Goal: Information Seeking & Learning: Find specific fact

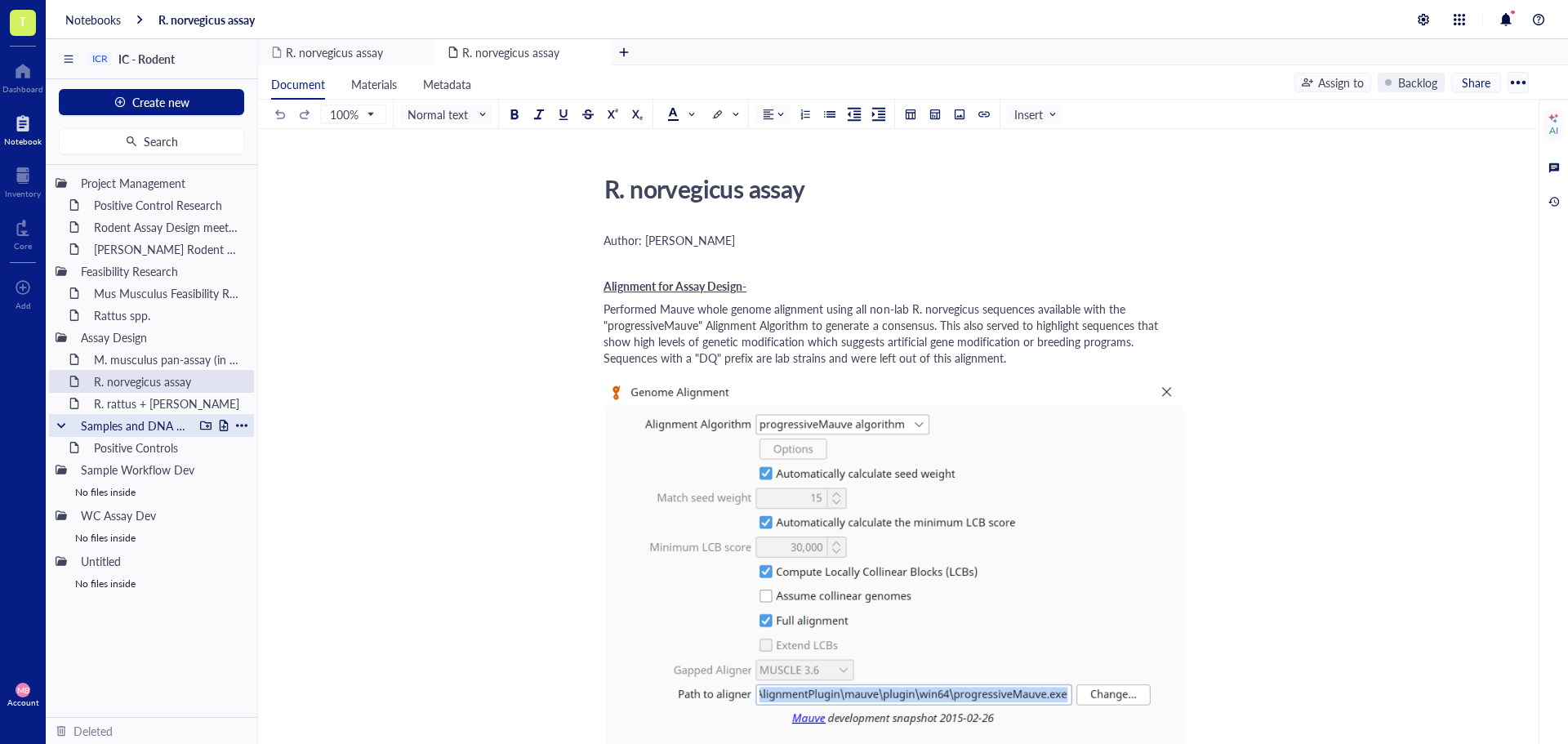
click at [152, 426] on div "Samples and DNA extractions" at bounding box center [133, 425] width 120 height 23
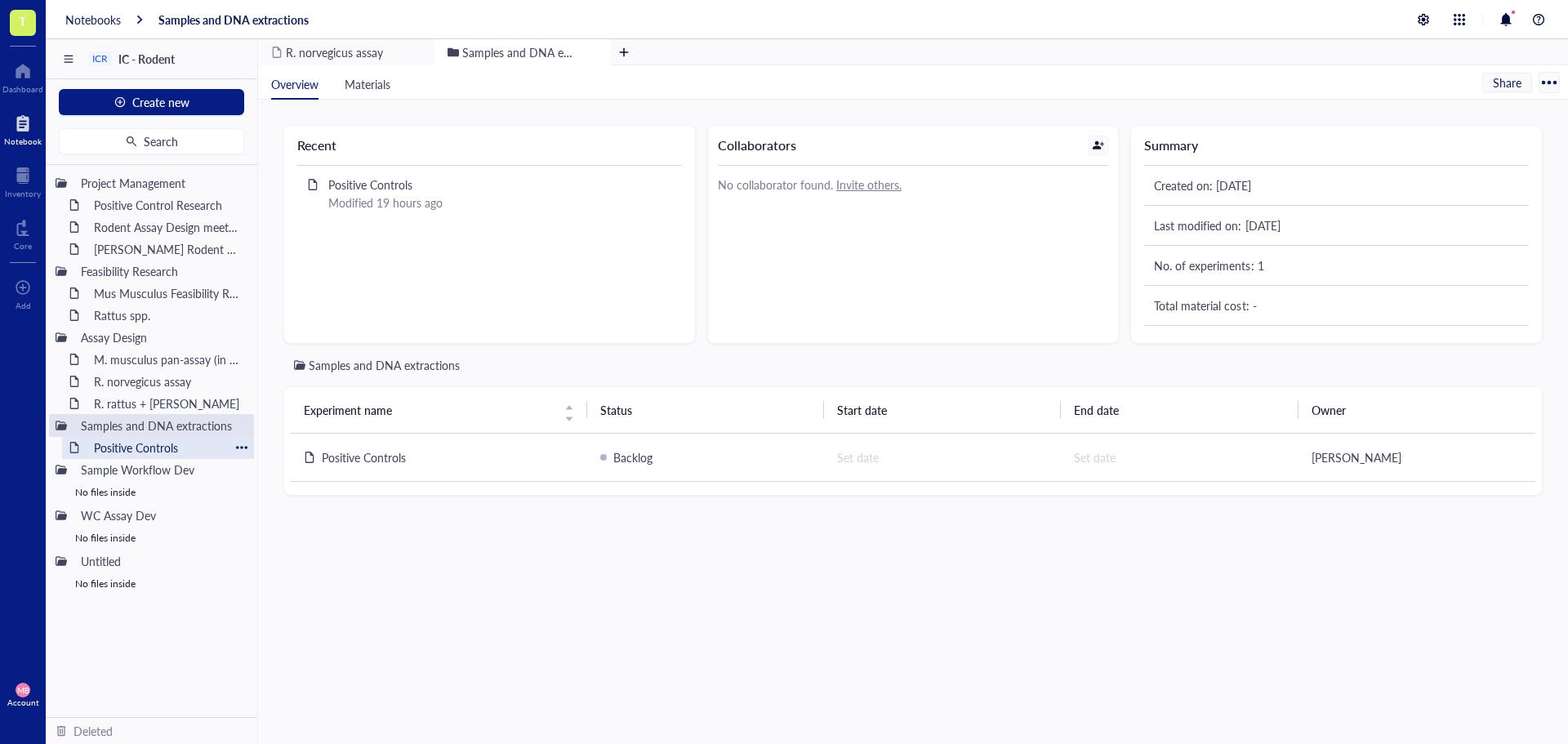
click at [103, 446] on div "Positive Controls" at bounding box center [157, 447] width 143 height 23
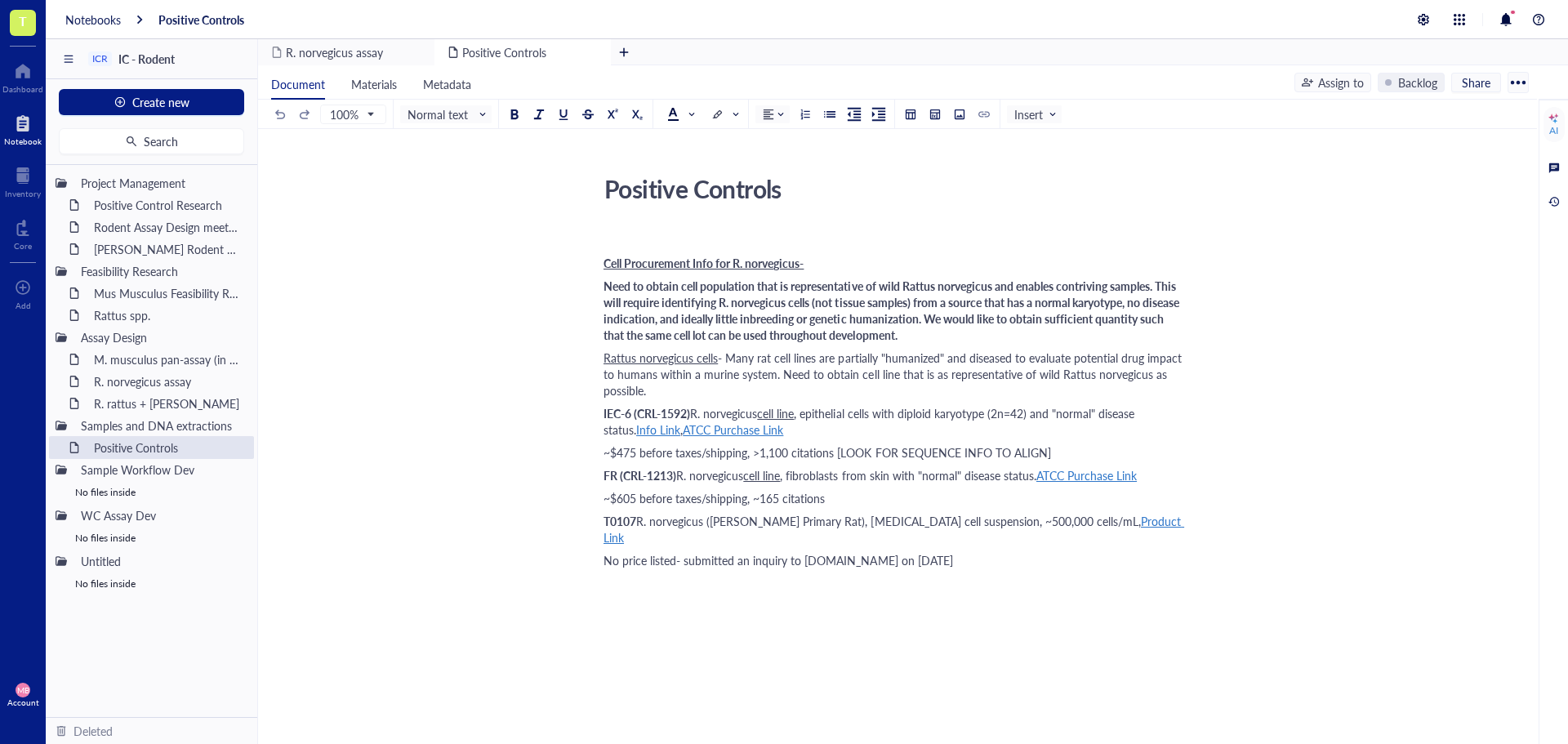
click at [708, 429] on span "ATCC Purchase Link" at bounding box center [732, 429] width 100 height 16
click at [787, 452] on div "[URL][DOMAIN_NAME]" at bounding box center [725, 460] width 121 height 21
click at [605, 263] on span "Cell Procurement Info for R. norvegicus-" at bounding box center [704, 263] width 200 height 16
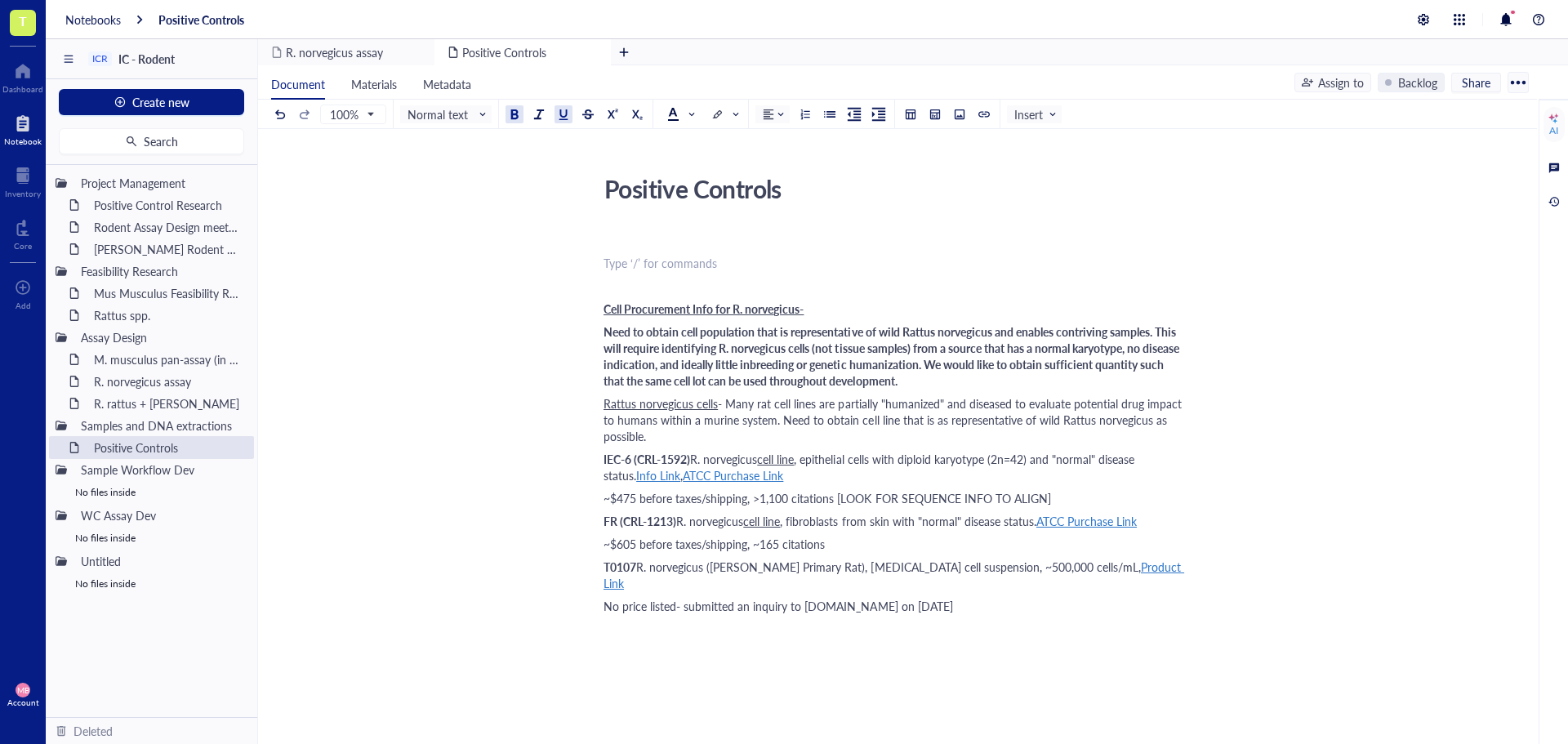
click at [606, 261] on div "﻿ Type ‘/’ for commands" at bounding box center [894, 263] width 581 height 16
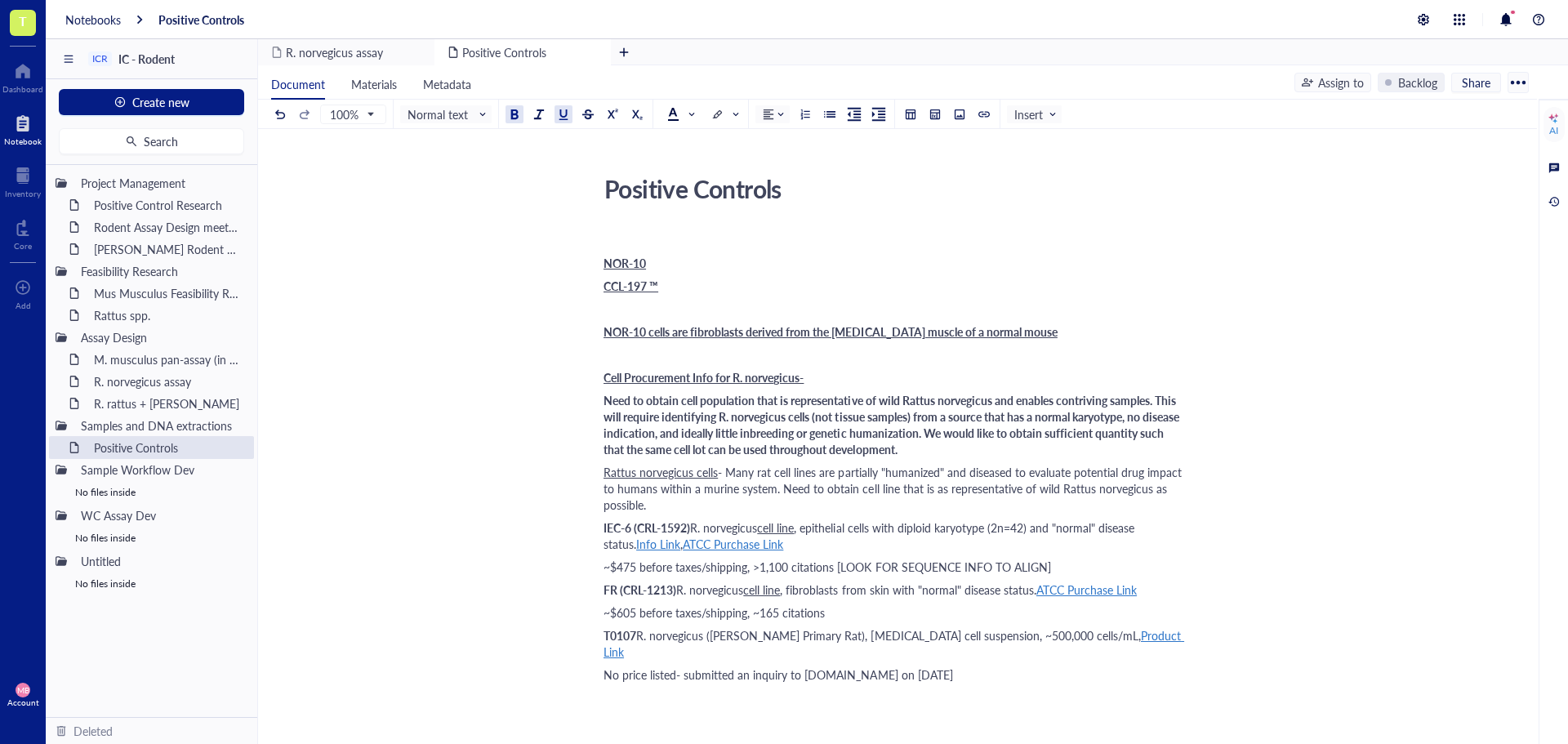
click at [657, 370] on span "Cell Procurement Info for R. norvegicus-" at bounding box center [704, 377] width 200 height 16
copy span "Cell Procurement Info for R. norvegicus-"
click at [625, 245] on div "﻿" at bounding box center [894, 239] width 581 height 16
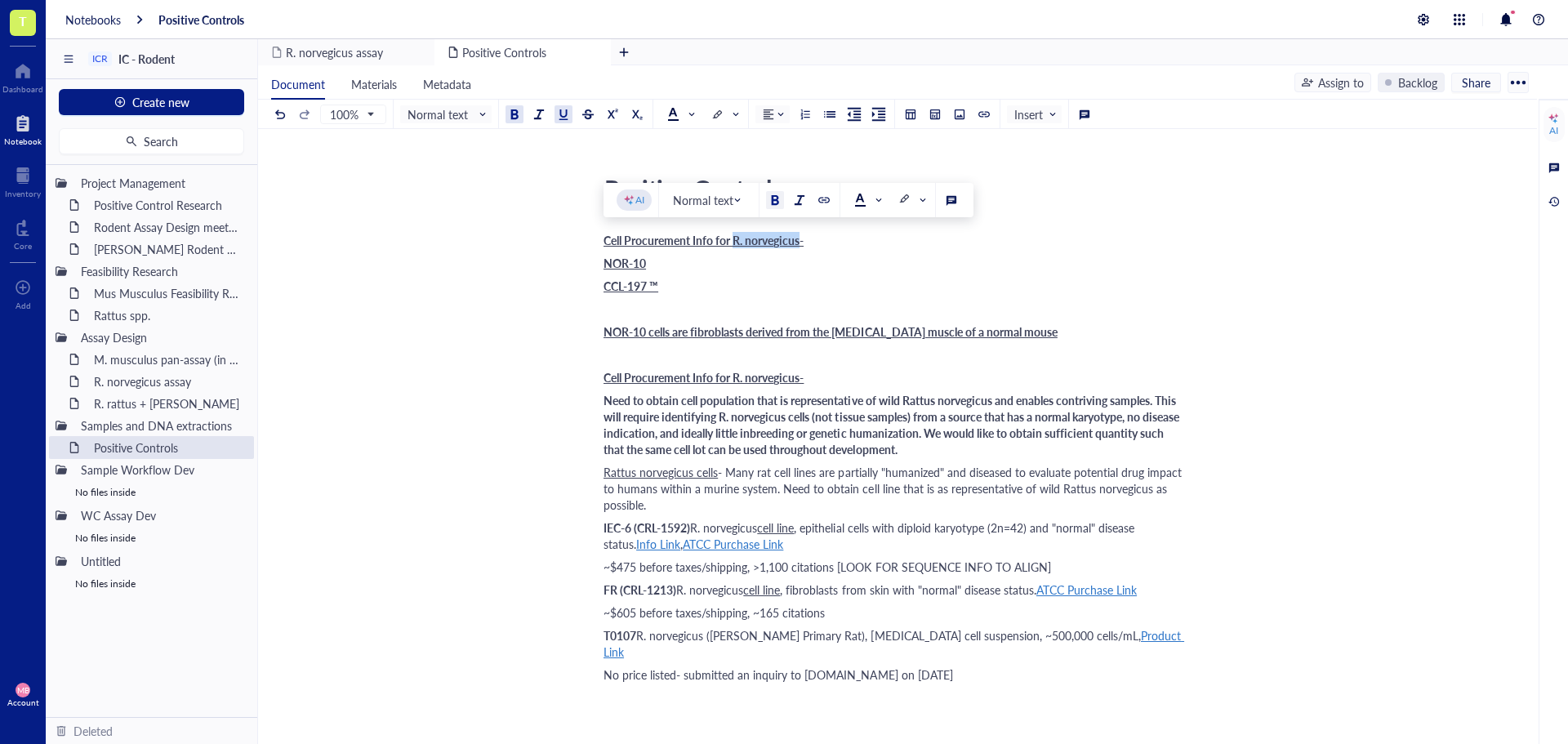
drag, startPoint x: 735, startPoint y: 241, endPoint x: 802, endPoint y: 245, distance: 67.1
click at [802, 245] on span "Cell Procurement Info for R. norvegicus-" at bounding box center [704, 239] width 200 height 16
click at [702, 266] on div "NOR-10" at bounding box center [894, 263] width 581 height 16
click at [657, 311] on div "﻿" at bounding box center [894, 308] width 581 height 16
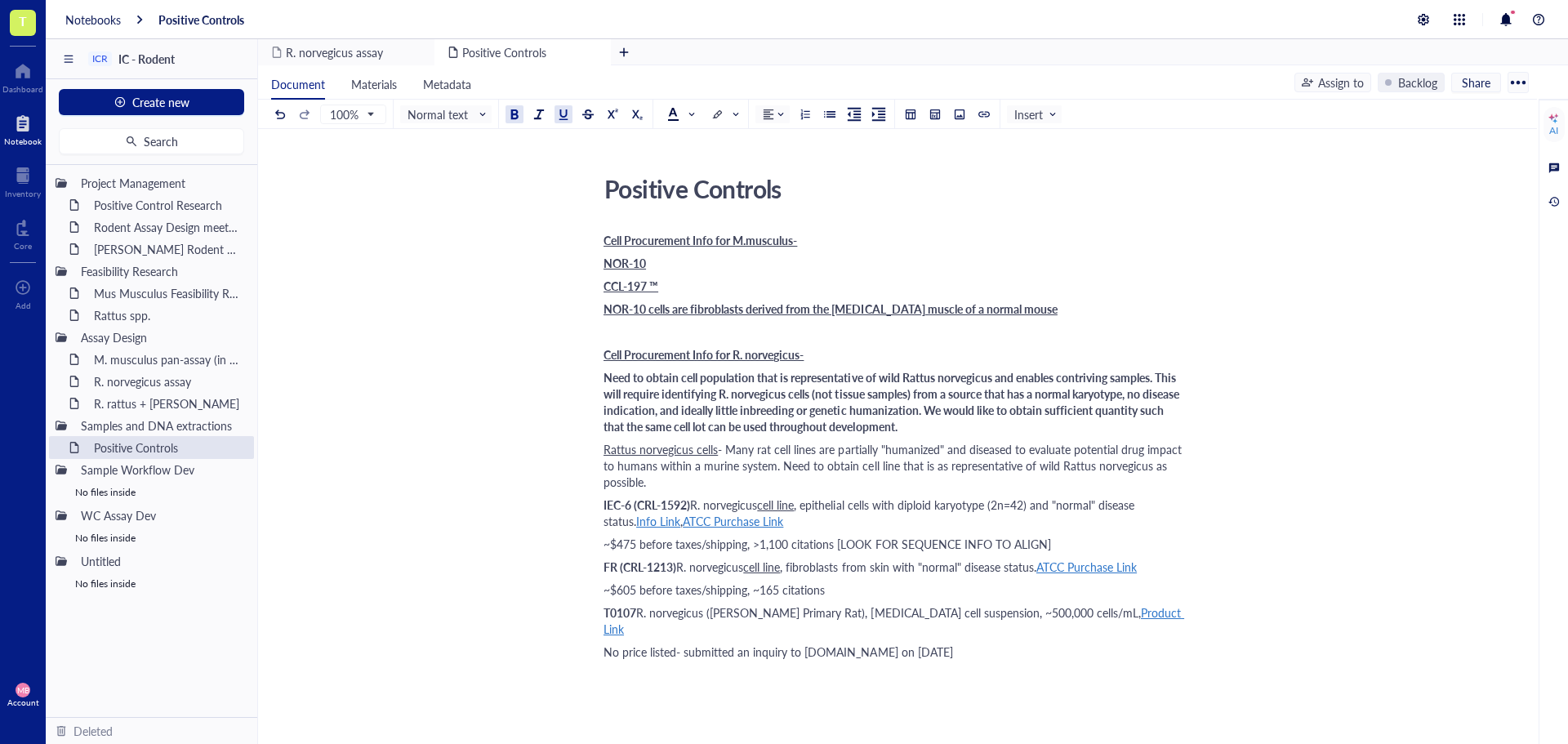
click at [646, 313] on span "NOR-10 cells are fibroblasts derived from the [MEDICAL_DATA] muscle of a normal…" at bounding box center [830, 308] width 454 height 16
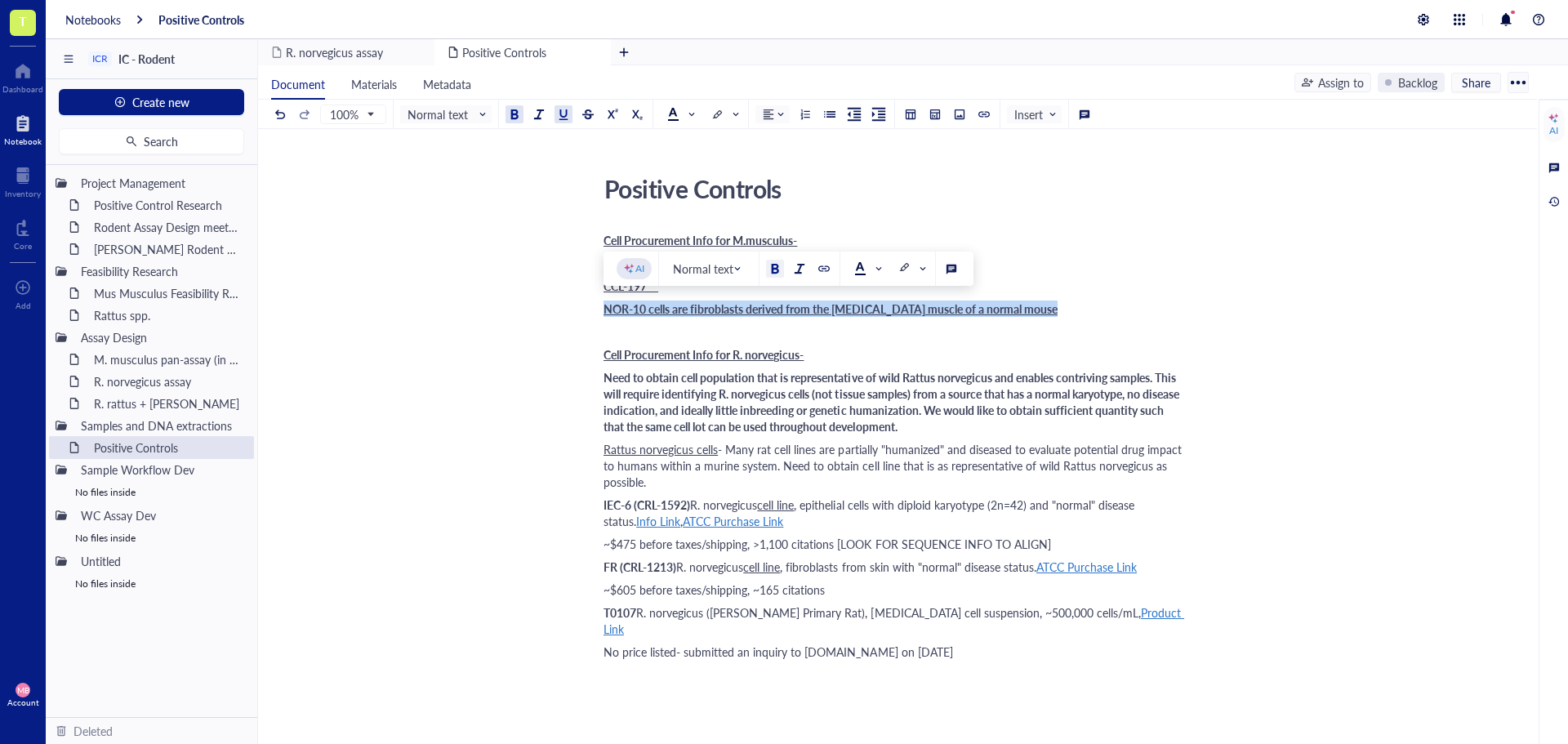
click at [565, 114] on div at bounding box center [563, 114] width 11 height 11
click at [516, 118] on div at bounding box center [514, 114] width 11 height 11
click at [621, 318] on div "Cell Procurement Info for M.musculus- NOR-10 CCL-197 ™ NOR-10 cells are fibrobl…" at bounding box center [894, 627] width 581 height 797
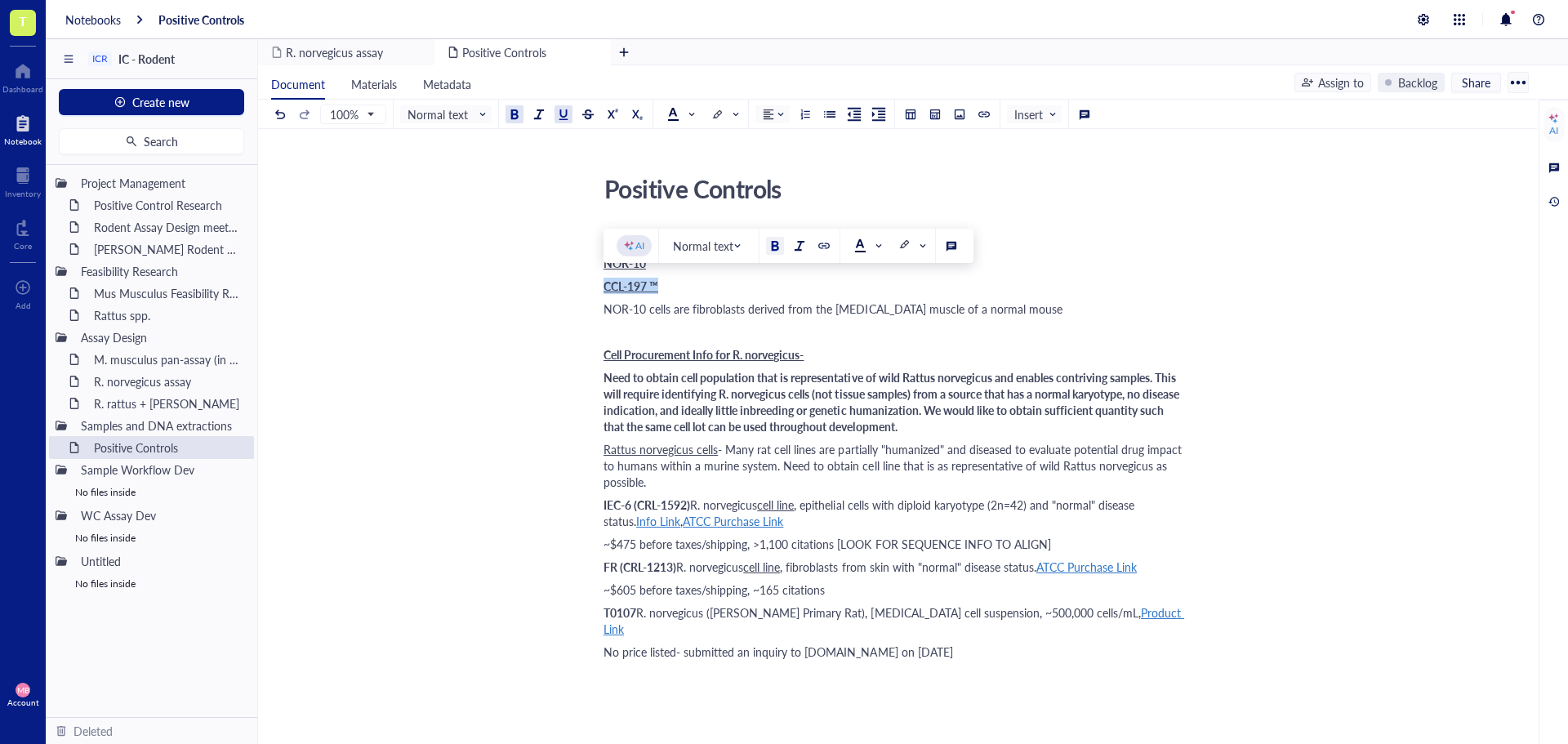
drag, startPoint x: 658, startPoint y: 280, endPoint x: 606, endPoint y: 281, distance: 52.0
click at [606, 281] on span "CCL-197 ™" at bounding box center [631, 286] width 55 height 16
click at [826, 244] on div at bounding box center [823, 245] width 11 height 11
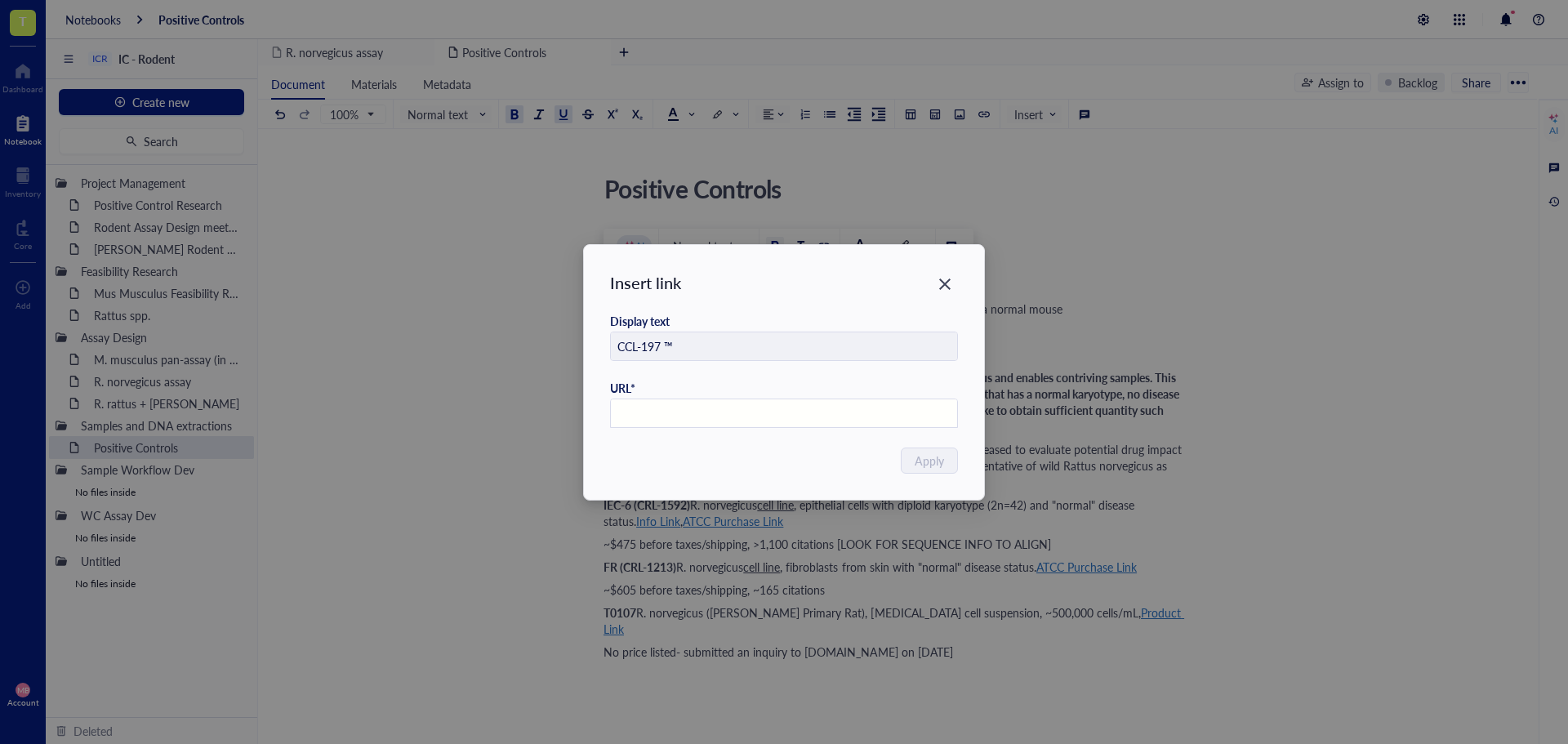
paste input "[URL][DOMAIN_NAME]"
type input "[URL][DOMAIN_NAME]"
click at [943, 463] on span "Apply" at bounding box center [930, 460] width 29 height 18
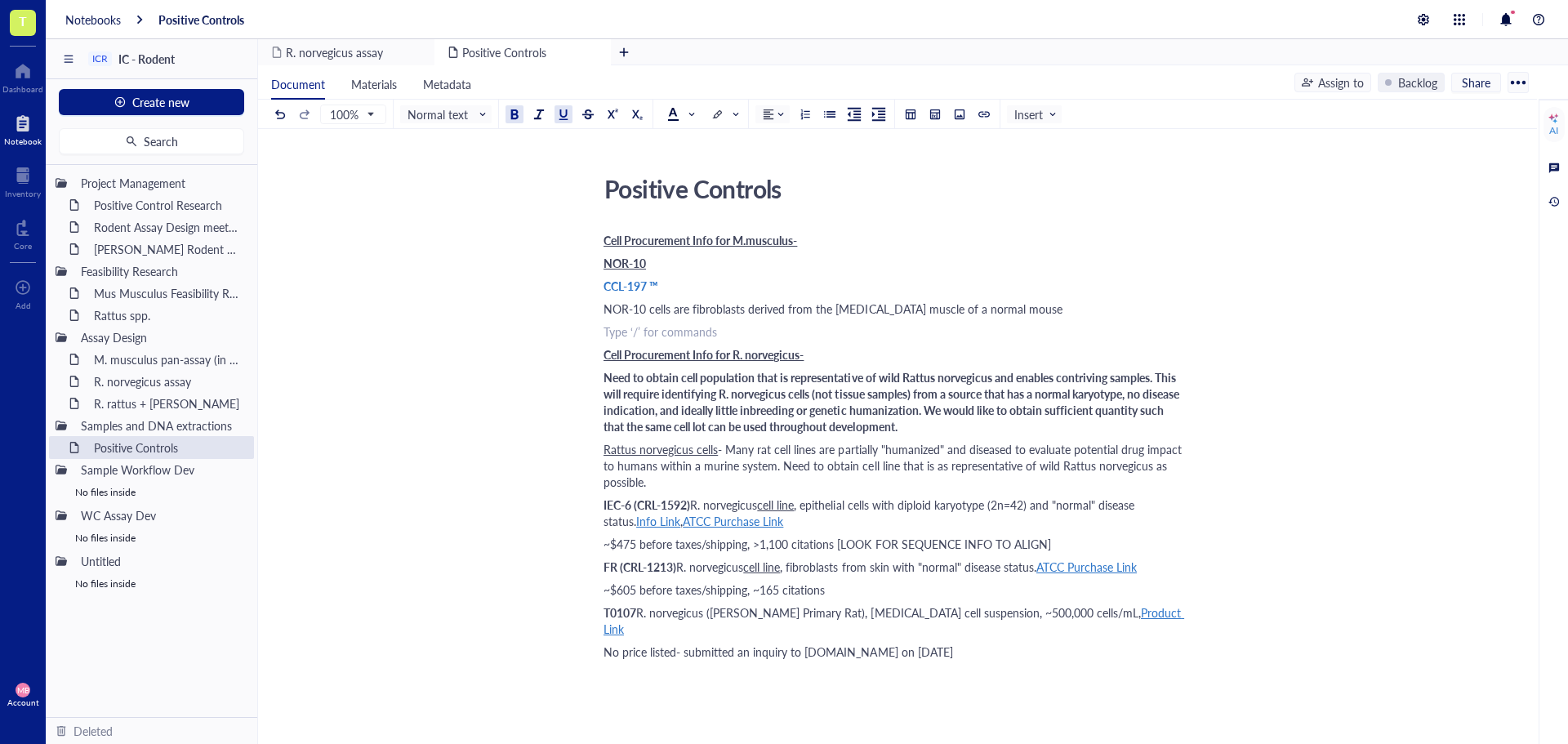
click at [1132, 332] on div "﻿ Type ‘/’ for commands" at bounding box center [894, 331] width 581 height 16
click at [793, 291] on div "CCL-197 ™" at bounding box center [894, 286] width 581 height 16
click at [1152, 321] on div "Cell Procurement Info for M.musculus- NOR-10 CCL-197 ™ Price: $708.00 EA NOR-10…" at bounding box center [894, 627] width 581 height 797
click at [1112, 299] on div "Cell Procurement Info for M.musculus- NOR-10 CCL-197 ™ Price: $708.00 EA NOR-10…" at bounding box center [894, 627] width 581 height 797
click at [1277, 284] on div "Positive Controls Positive Controls Cell Procurement Info for M.musculus- NOR-1…" at bounding box center [894, 597] width 1272 height 858
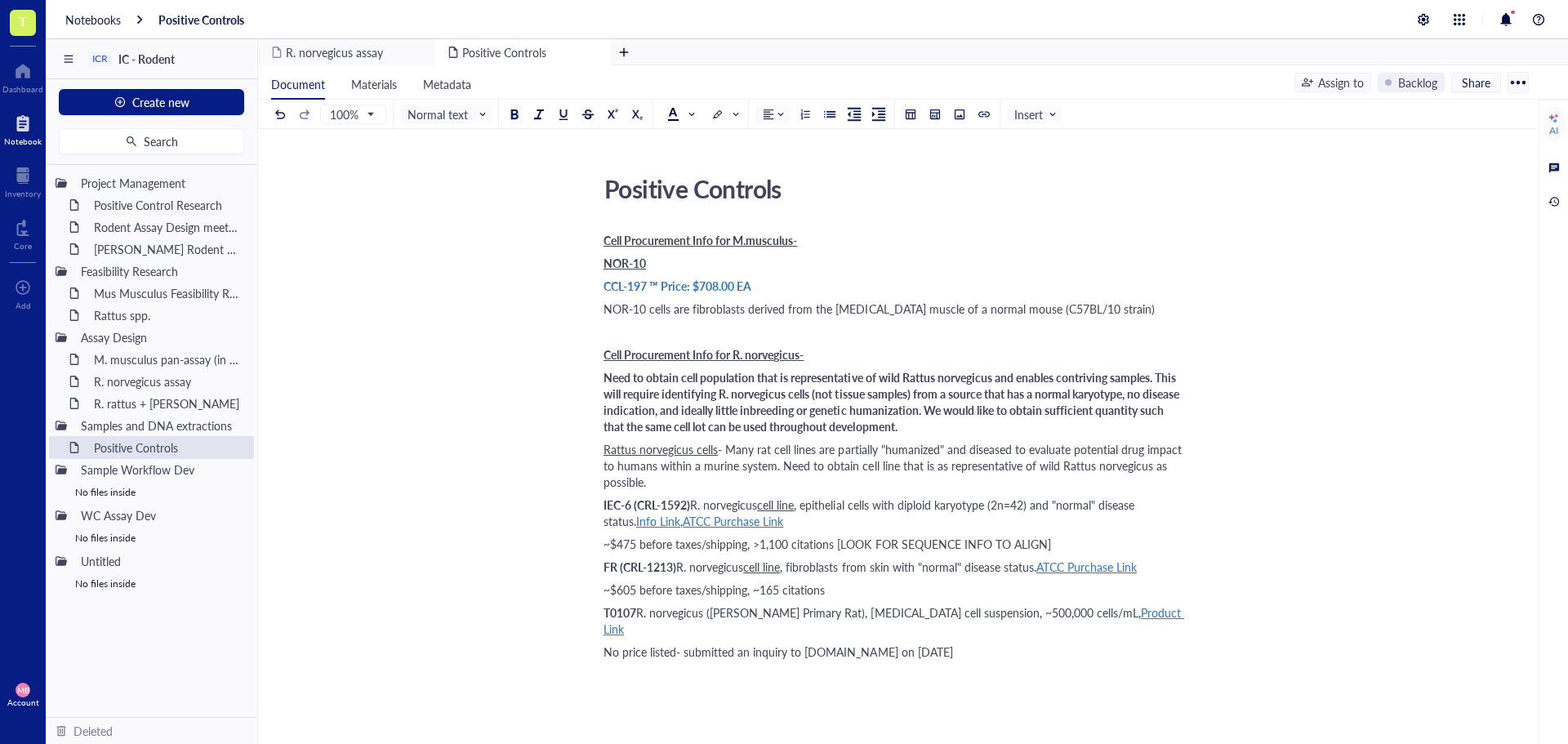
drag, startPoint x: 603, startPoint y: 567, endPoint x: 679, endPoint y: 570, distance: 76.1
click at [679, 570] on div "Positive Controls Positive Controls Cell Procurement Info for M.musculus- NOR-1…" at bounding box center [894, 597] width 1272 height 858
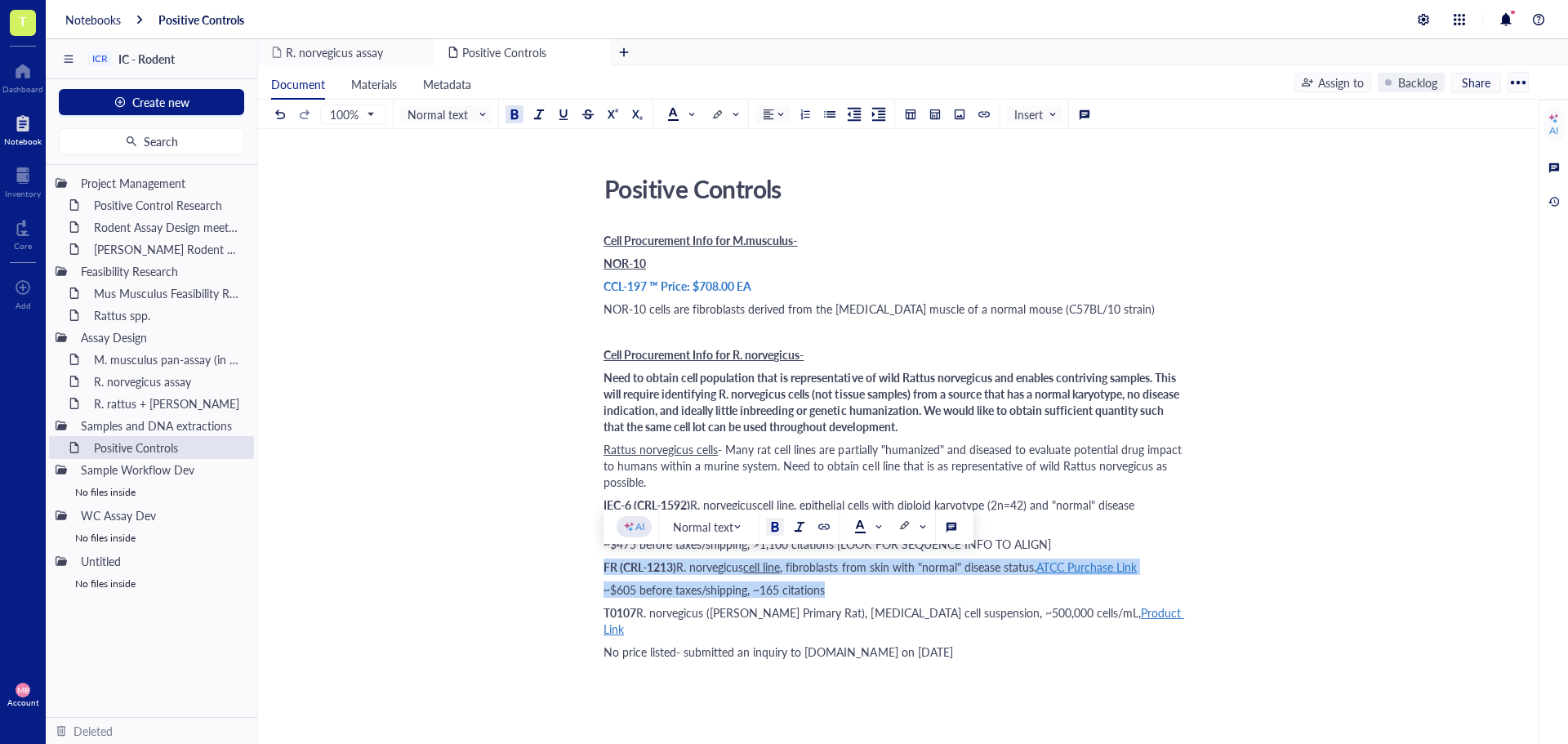
drag, startPoint x: 826, startPoint y: 588, endPoint x: 601, endPoint y: 567, distance: 226.0
click at [601, 567] on div "Positive Controls Positive Controls Cell Procurement Info for M.musculus- NOR-1…" at bounding box center [894, 597] width 1272 height 858
click at [925, 524] on span at bounding box center [912, 527] width 29 height 25
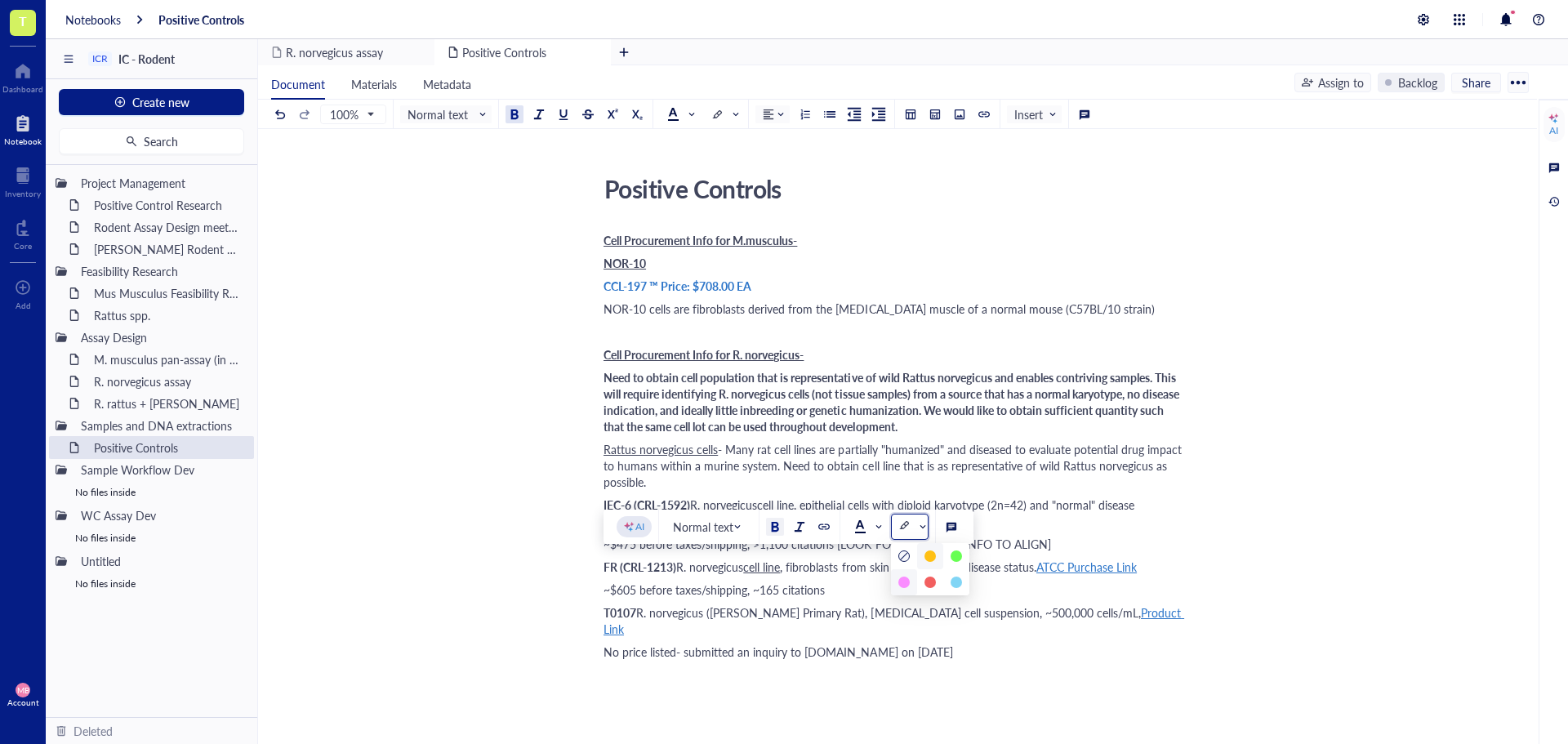
click at [905, 580] on div at bounding box center [903, 582] width 11 height 11
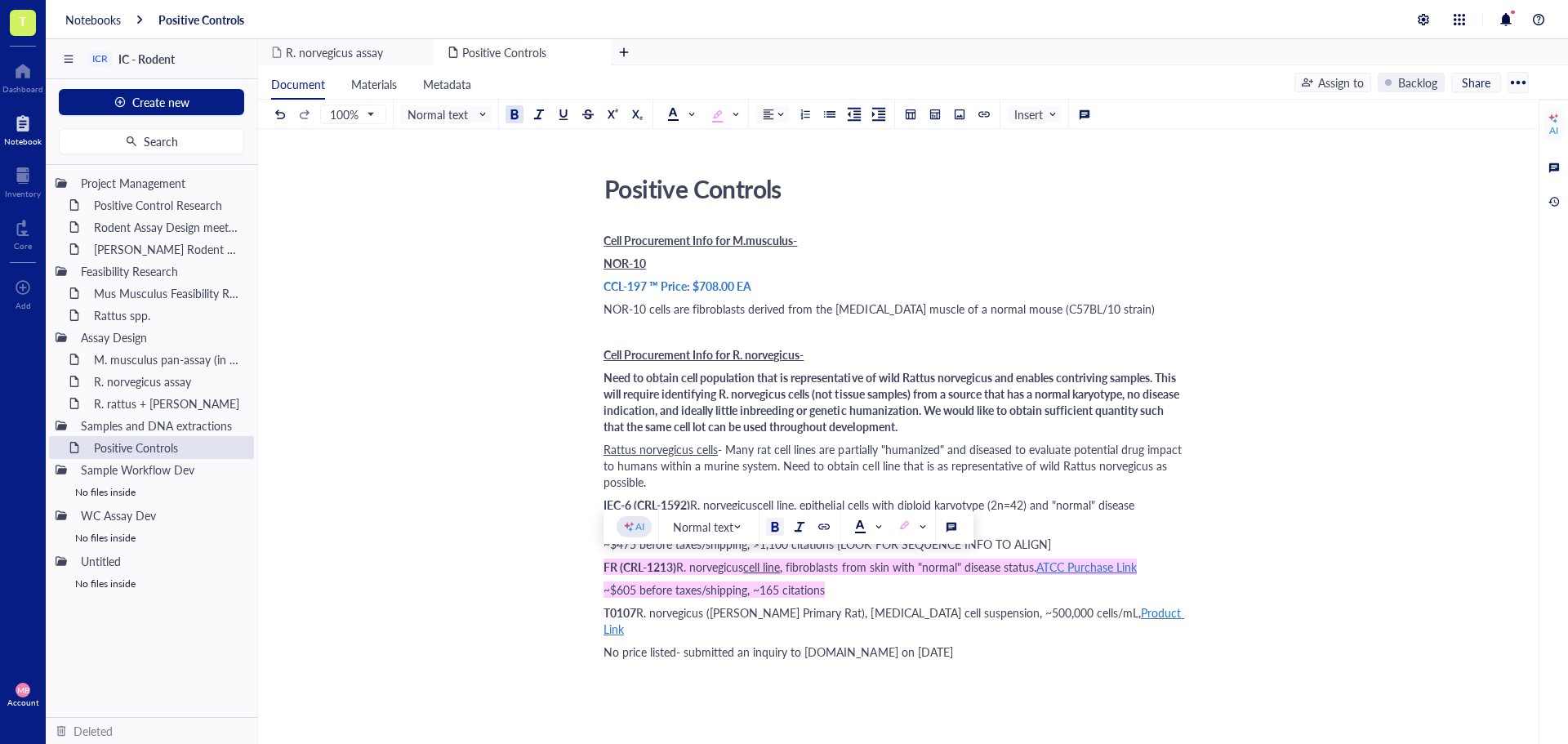
click at [1268, 389] on div "Positive Controls Positive Controls Cell Procurement Info for M.musculus- NOR-1…" at bounding box center [894, 597] width 1272 height 858
click at [1019, 351] on div "Cell Procurement Info for R. norvegicus-" at bounding box center [894, 354] width 581 height 16
click at [604, 325] on div "﻿ Type ‘/’ for commands" at bounding box center [894, 331] width 581 height 16
click at [631, 335] on span "no mitochondrial genome available." at bounding box center [692, 331] width 177 height 16
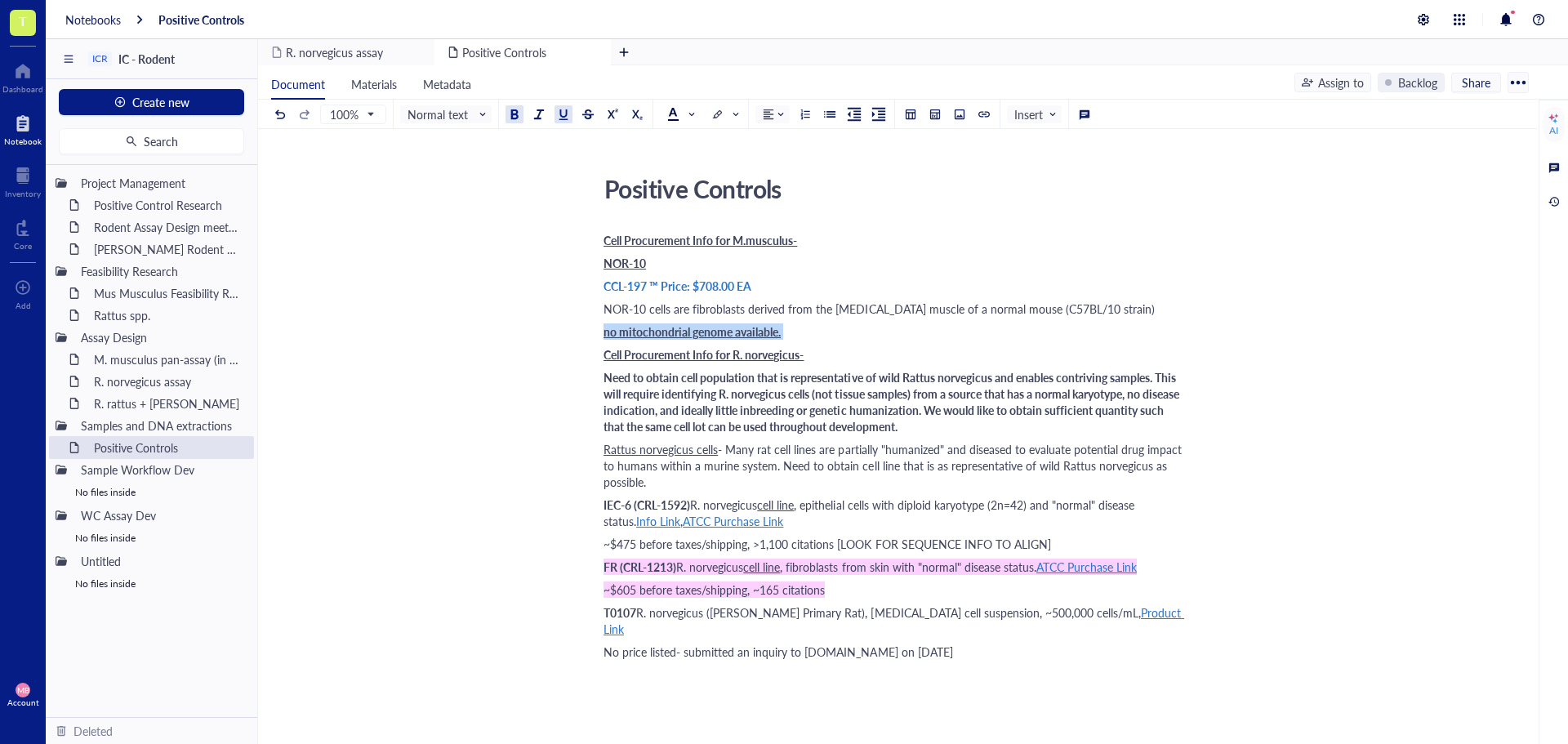
click at [631, 335] on span "no mitochondrial genome available." at bounding box center [692, 331] width 177 height 16
click at [555, 114] on button at bounding box center [563, 114] width 18 height 18
click at [800, 404] on span "Need to obtain cell population that is representative of wild Rattus norvegicus…" at bounding box center [893, 402] width 578 height 65
drag, startPoint x: 1130, startPoint y: 309, endPoint x: 1050, endPoint y: 310, distance: 80.0
click at [1050, 310] on span "NOR-10 cells are fibroblasts derived from the [MEDICAL_DATA] muscle of a normal…" at bounding box center [879, 308] width 551 height 16
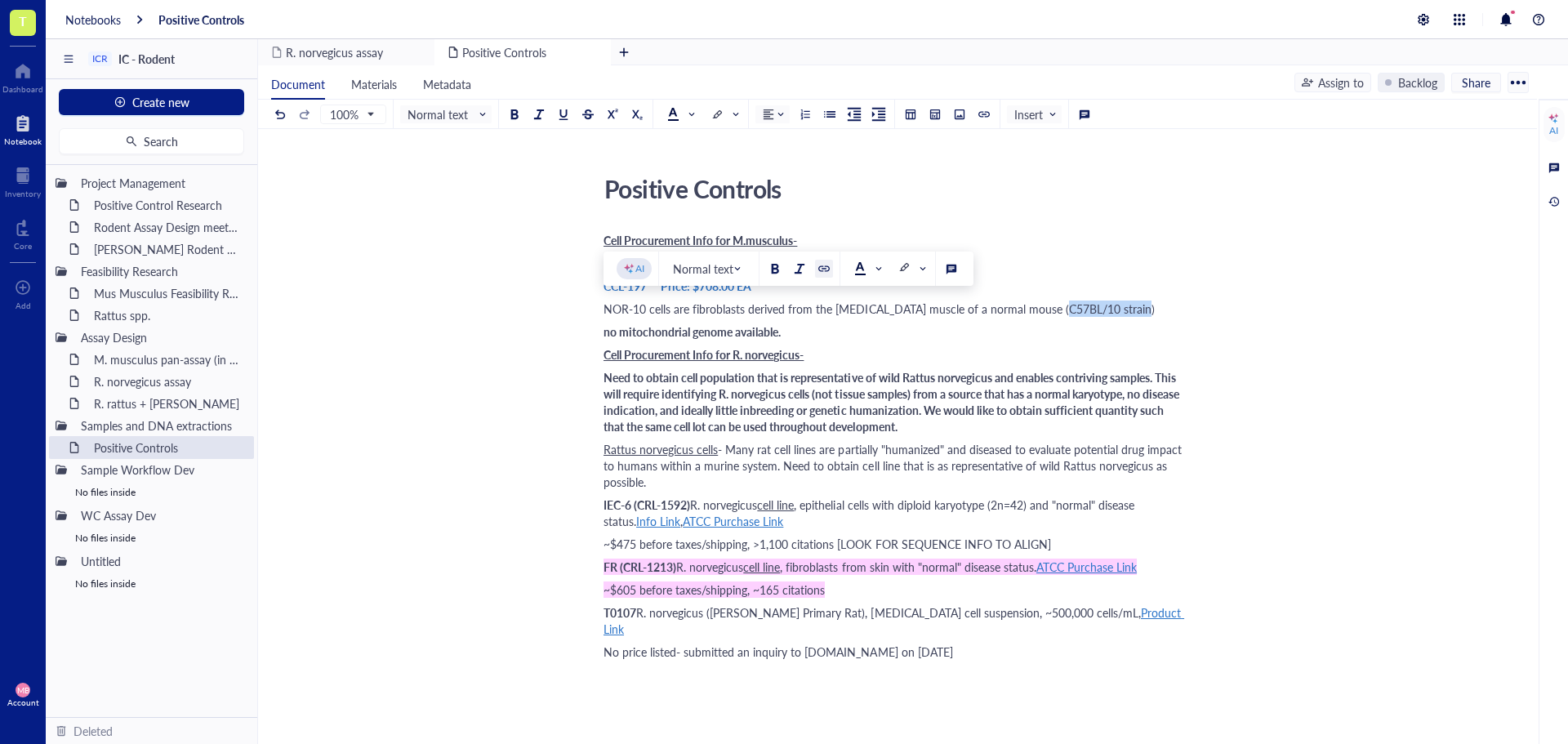
click at [819, 266] on div at bounding box center [823, 269] width 11 height 11
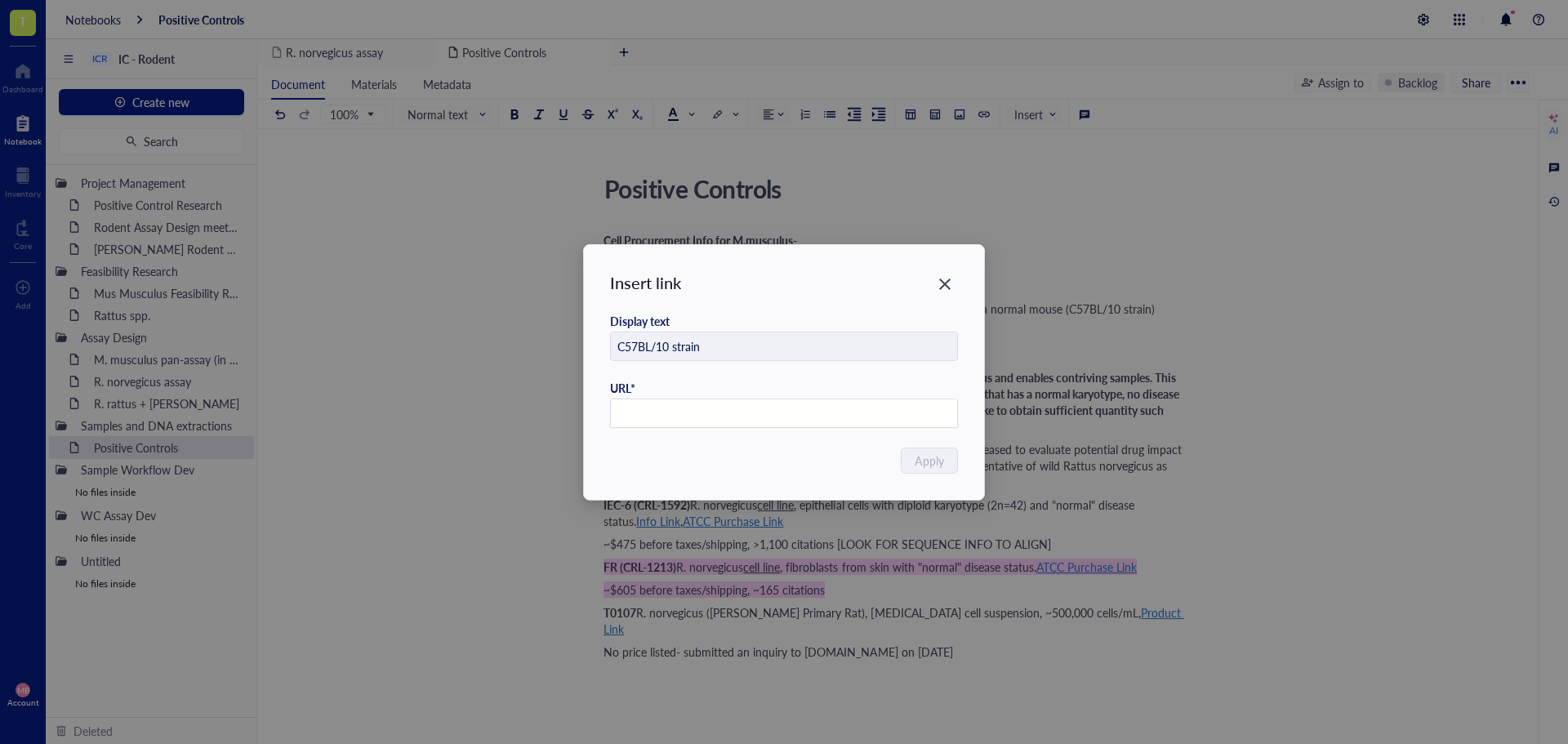
paste input "[URL][DOMAIN_NAME]"
type input "[URL][DOMAIN_NAME]"
click at [928, 466] on span "Apply" at bounding box center [930, 460] width 29 height 18
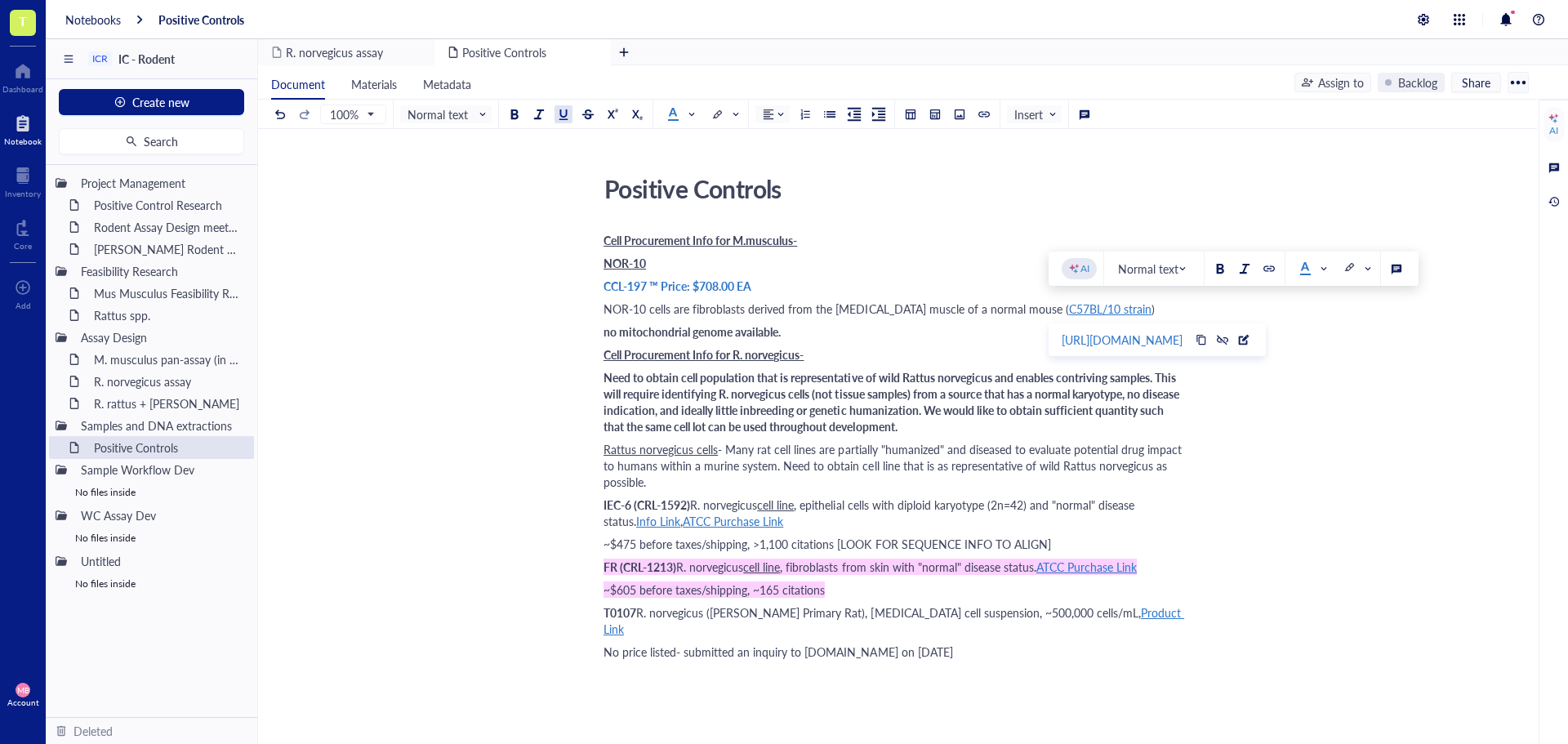
click at [1353, 349] on div "Positive Controls Positive Controls Cell Procurement Info for M.musculus- NOR-1…" at bounding box center [894, 597] width 1272 height 858
